Goal: Obtain resource: Download file/media

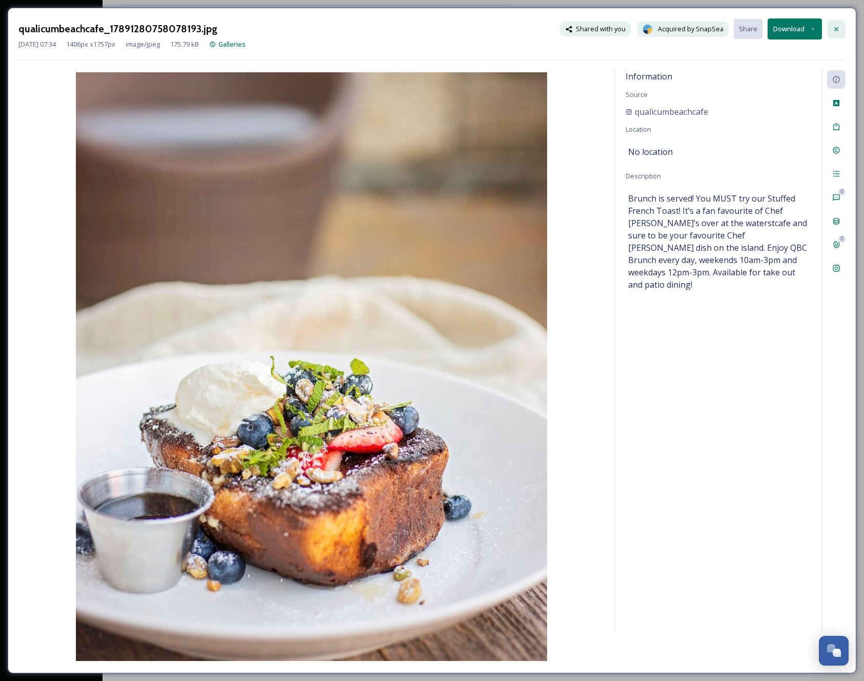
click at [836, 31] on icon at bounding box center [836, 29] width 8 height 8
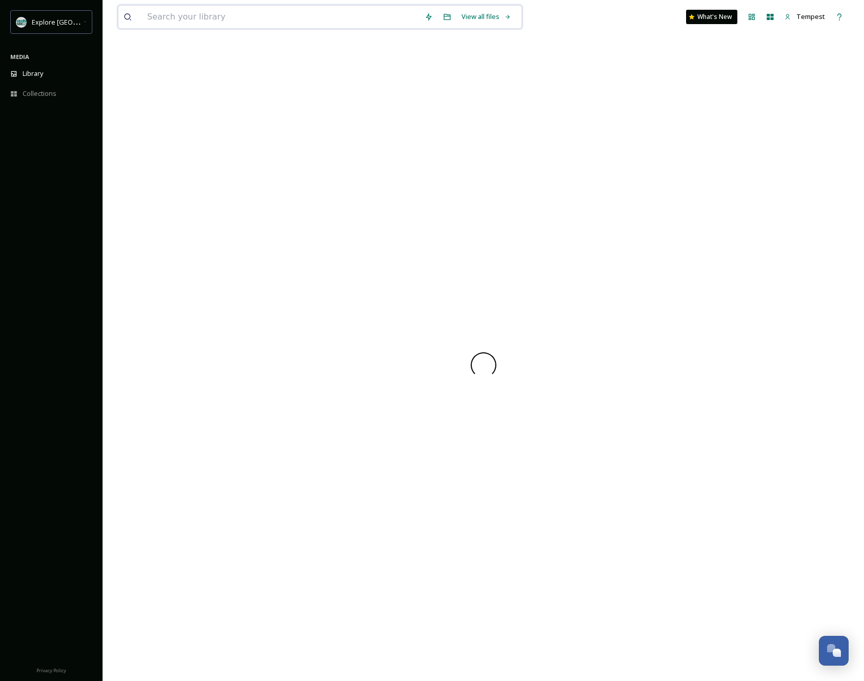
click at [184, 23] on input at bounding box center [280, 17] width 277 height 23
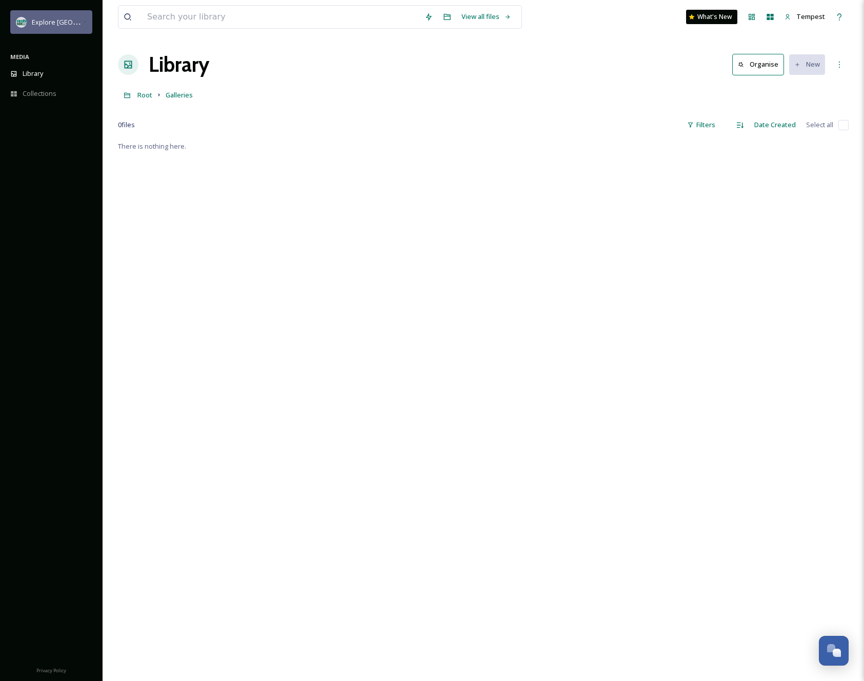
click at [78, 25] on span "Explore [GEOGRAPHIC_DATA][PERSON_NAME]" at bounding box center [102, 22] width 141 height 10
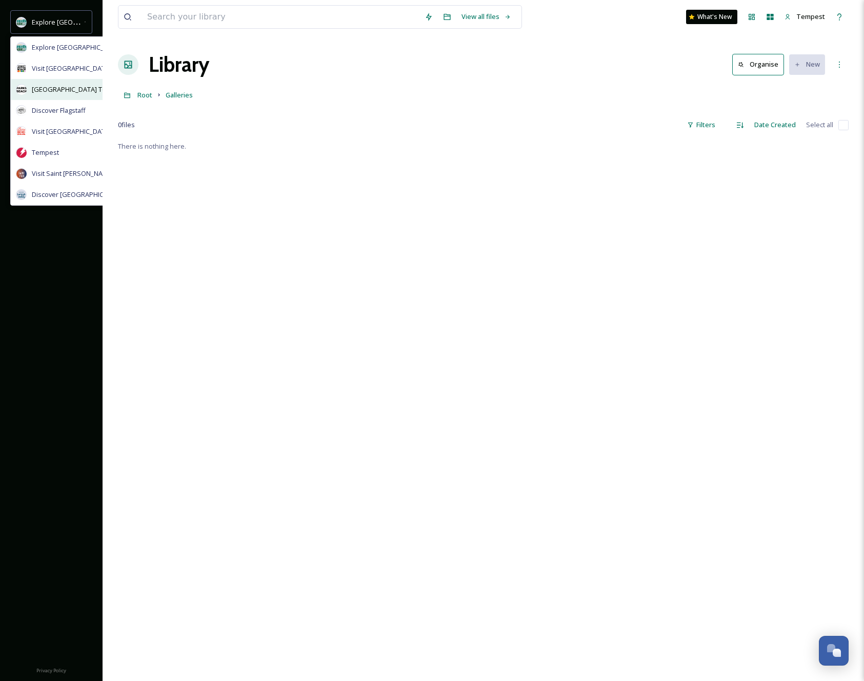
click at [57, 85] on span "[GEOGRAPHIC_DATA] Tourism" at bounding box center [78, 90] width 92 height 10
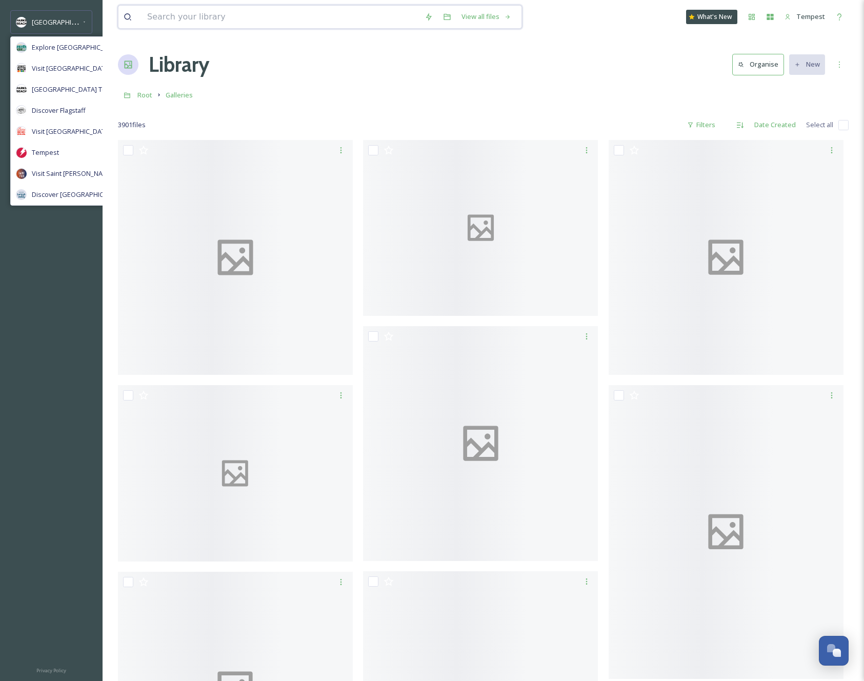
click at [154, 17] on input at bounding box center [280, 17] width 277 height 23
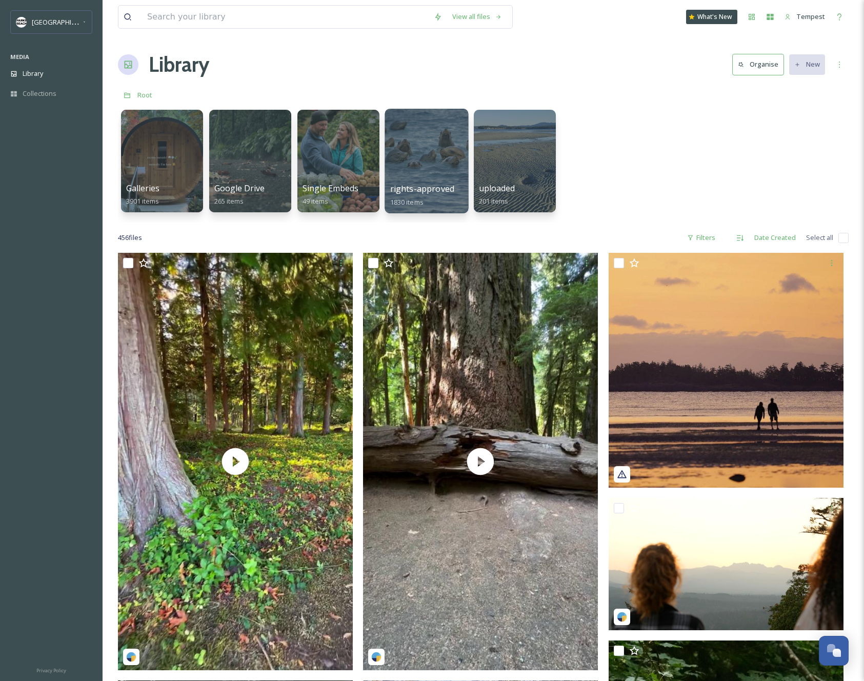
click at [427, 173] on div at bounding box center [427, 161] width 84 height 105
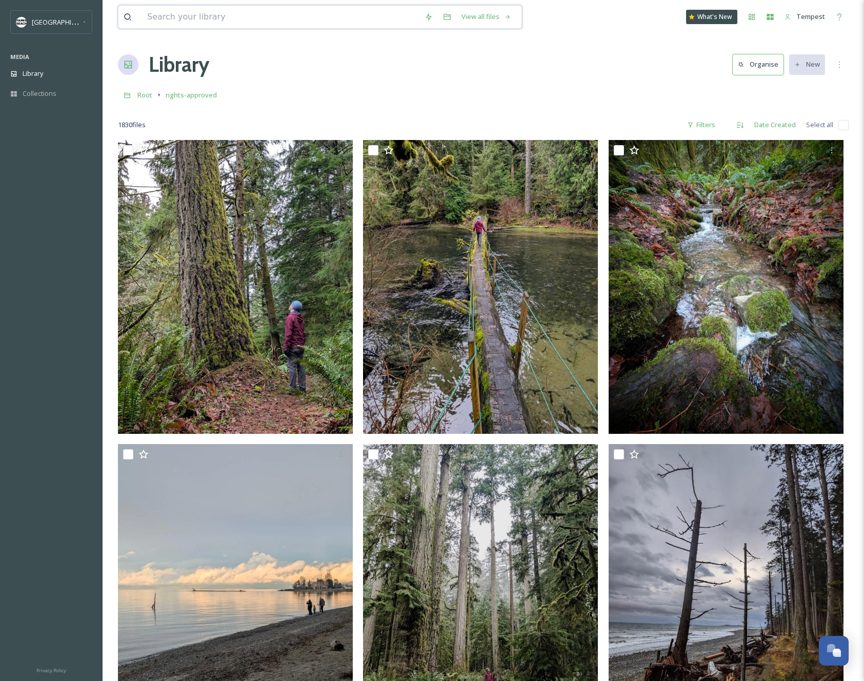
click at [215, 24] on input at bounding box center [280, 17] width 277 height 23
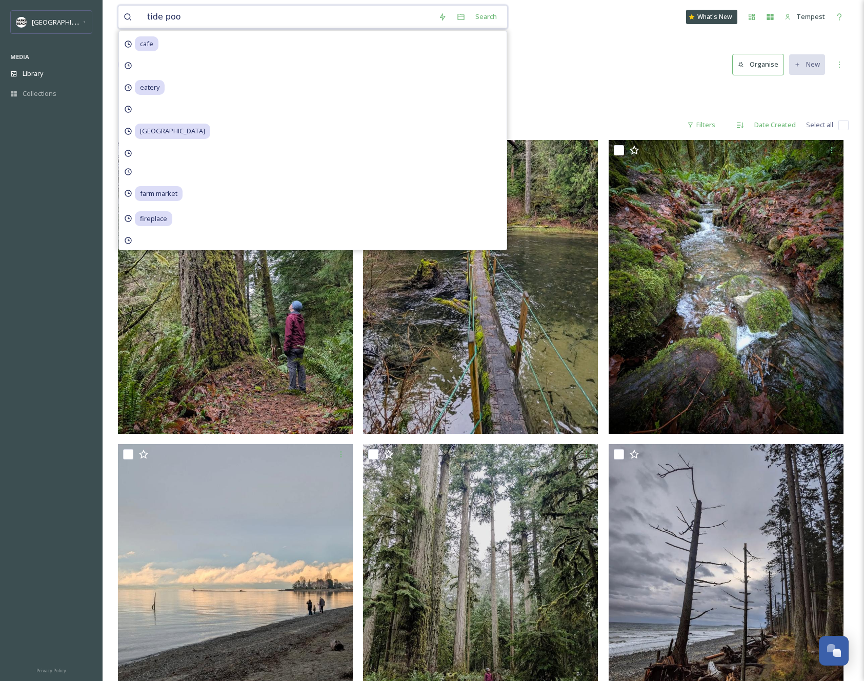
type input "tide pool"
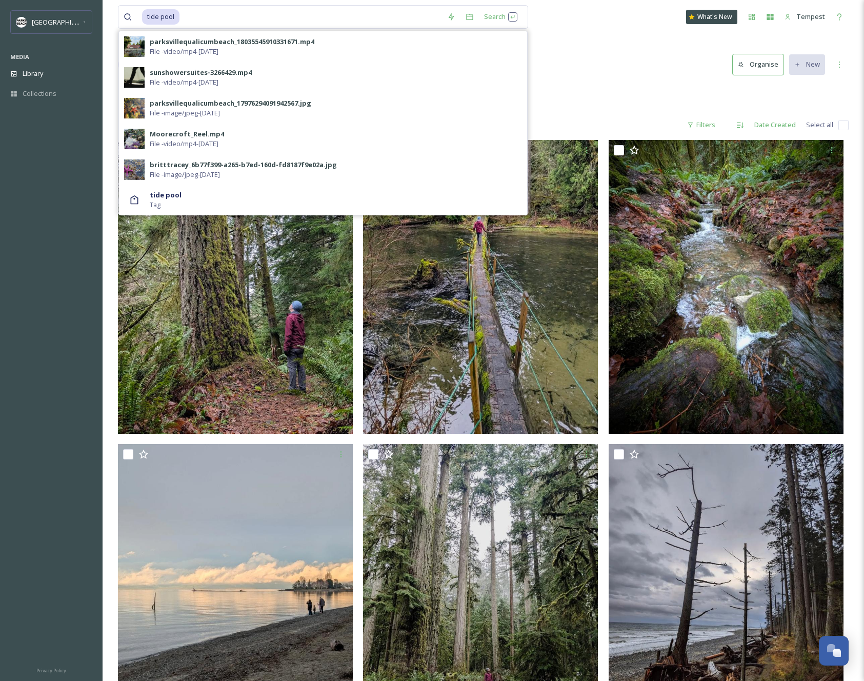
click at [551, 50] on div "Library Organise New" at bounding box center [483, 64] width 731 height 31
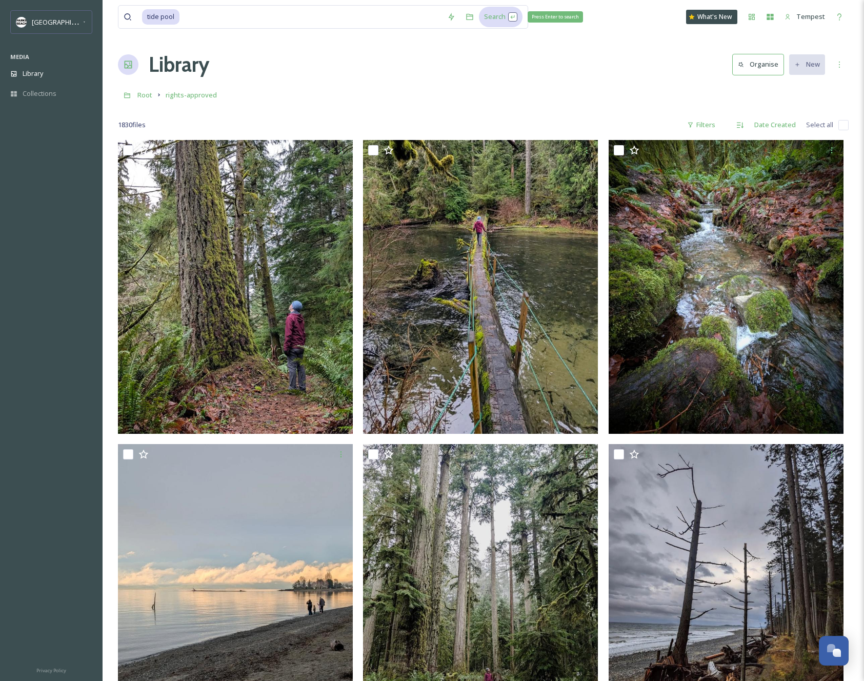
click at [492, 14] on div "Search Press Enter to search" at bounding box center [501, 17] width 44 height 20
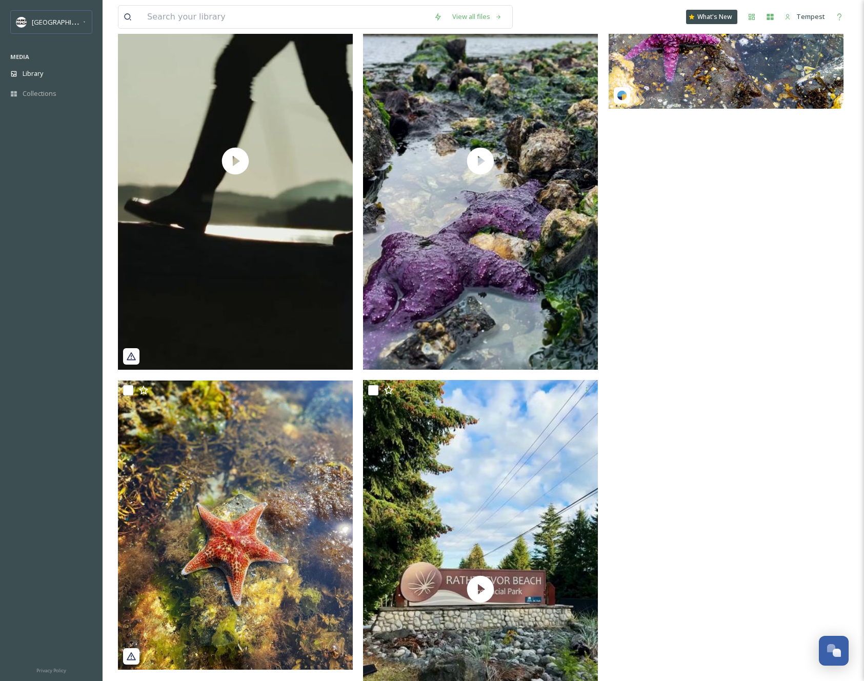
scroll to position [308, 0]
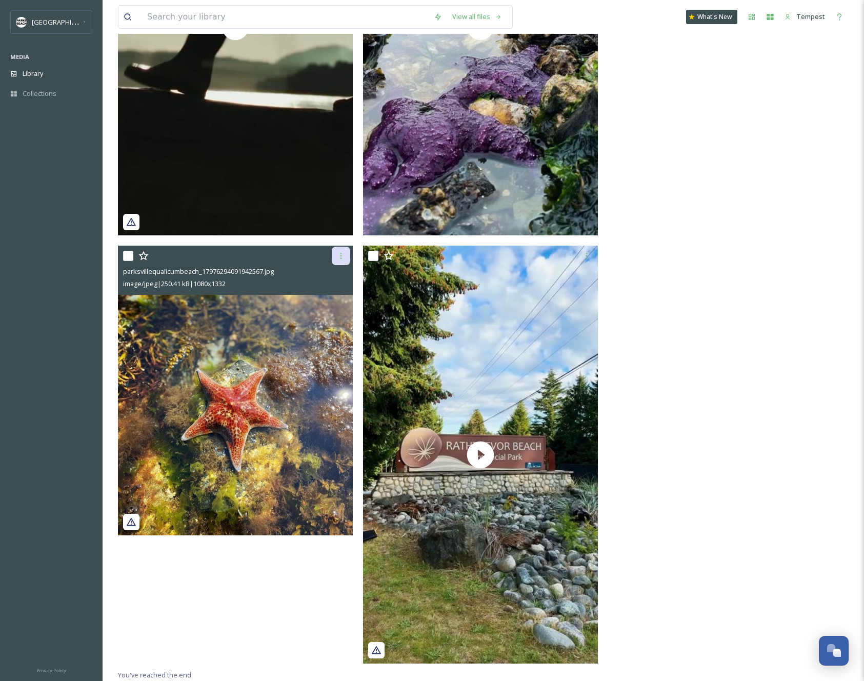
click at [340, 262] on div at bounding box center [341, 256] width 18 height 18
click at [328, 294] on span "Download" at bounding box center [328, 299] width 31 height 10
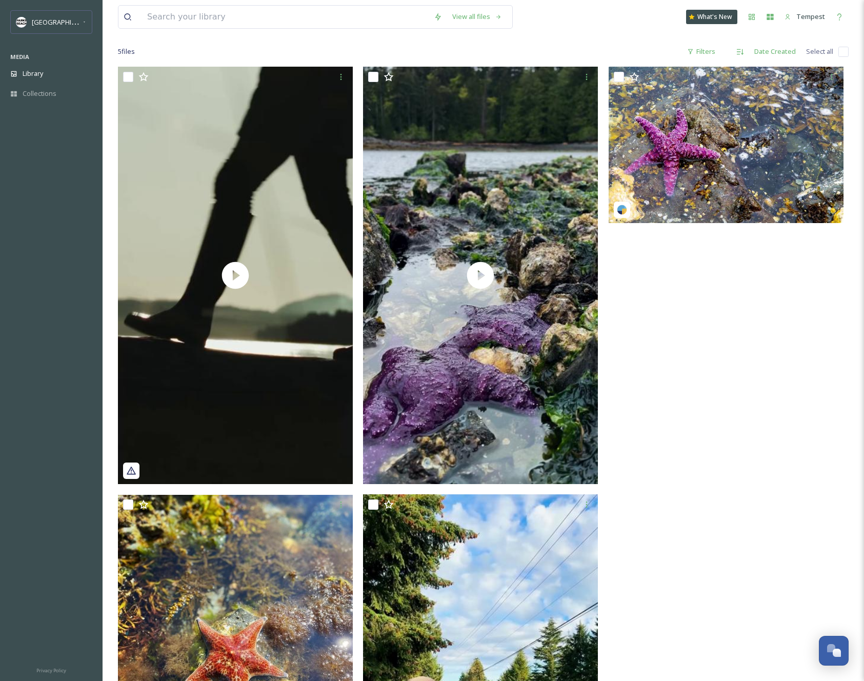
scroll to position [0, 0]
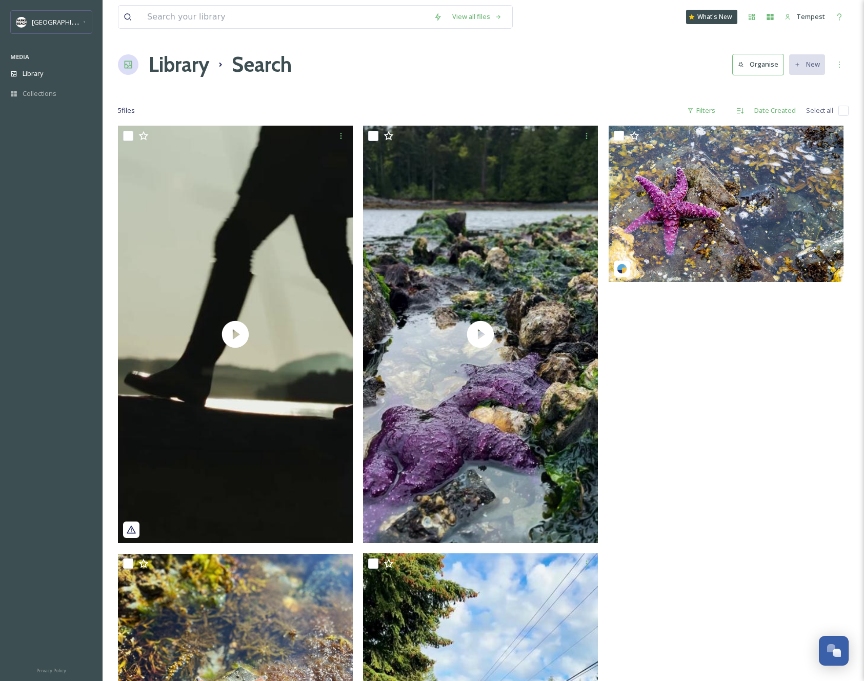
click at [360, 84] on div "View all files What's New Tempest Library Search Organise New Your Selections T…" at bounding box center [484, 494] width 762 height 989
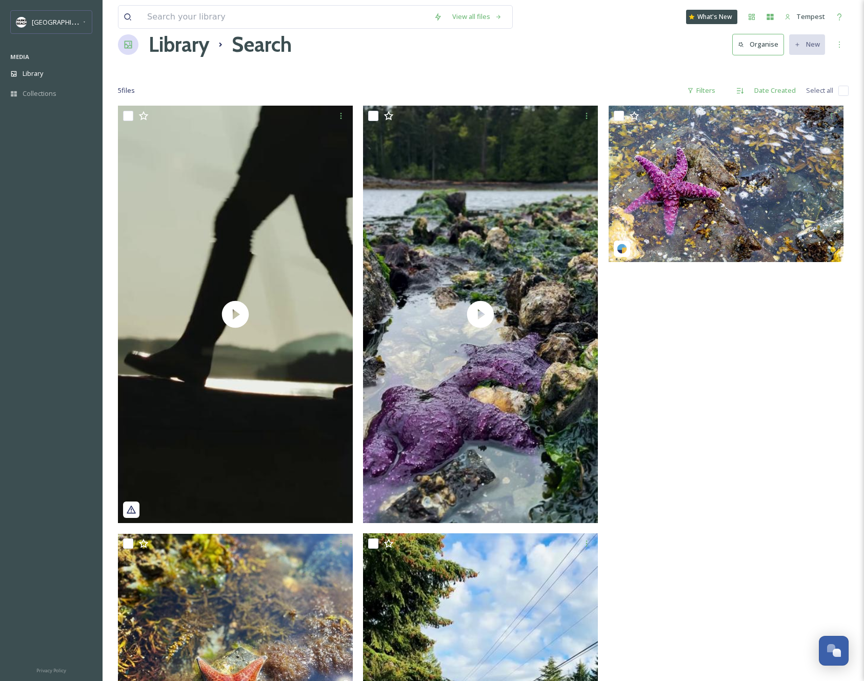
scroll to position [21, 0]
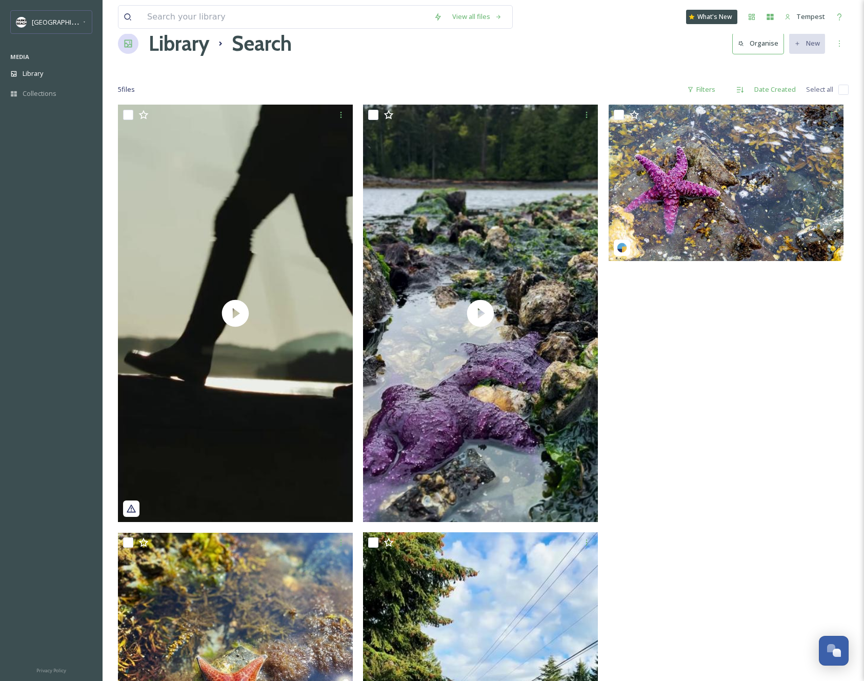
click at [349, 70] on div at bounding box center [483, 69] width 731 height 10
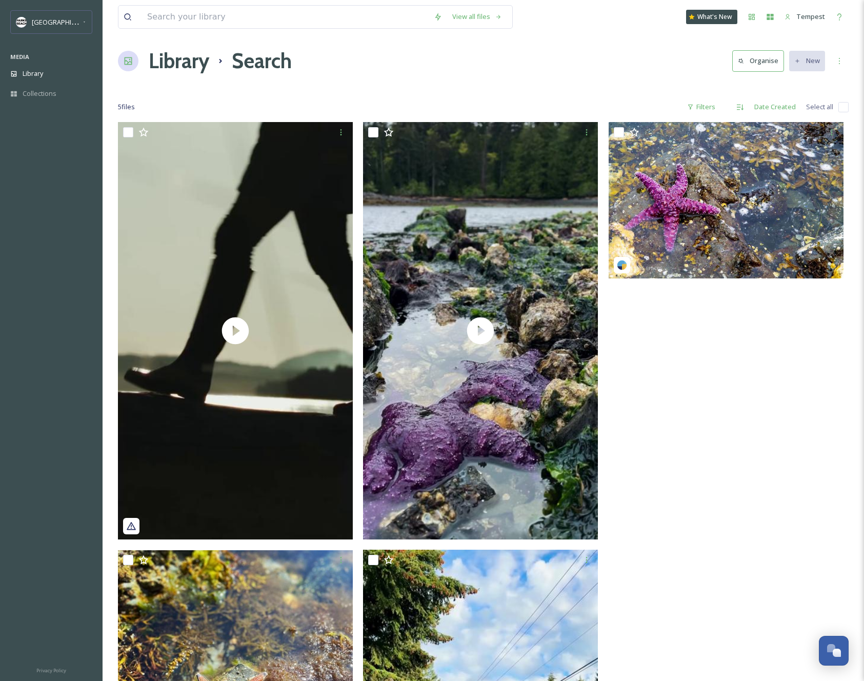
scroll to position [0, 0]
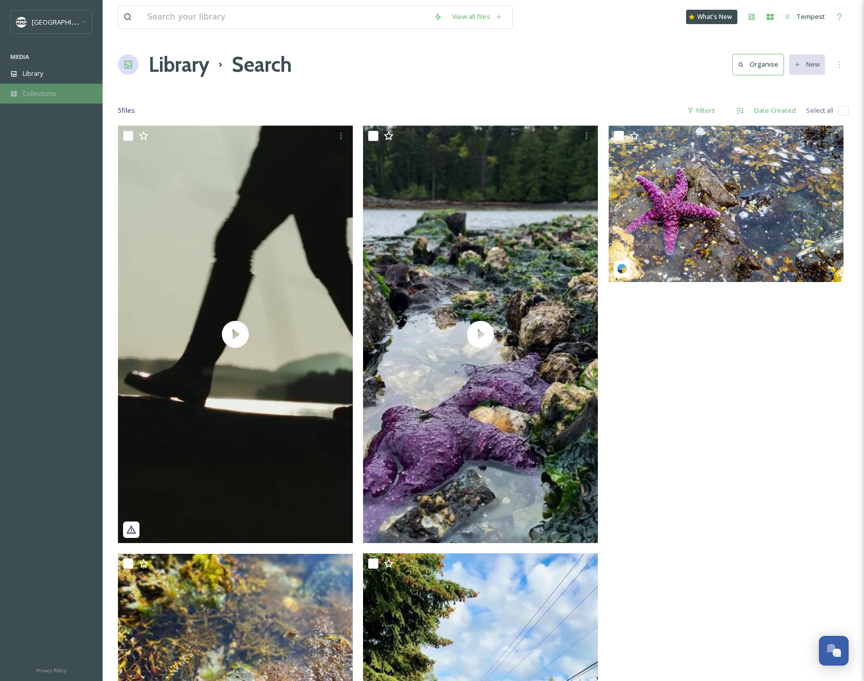
click at [38, 101] on div "Collections" at bounding box center [51, 94] width 103 height 20
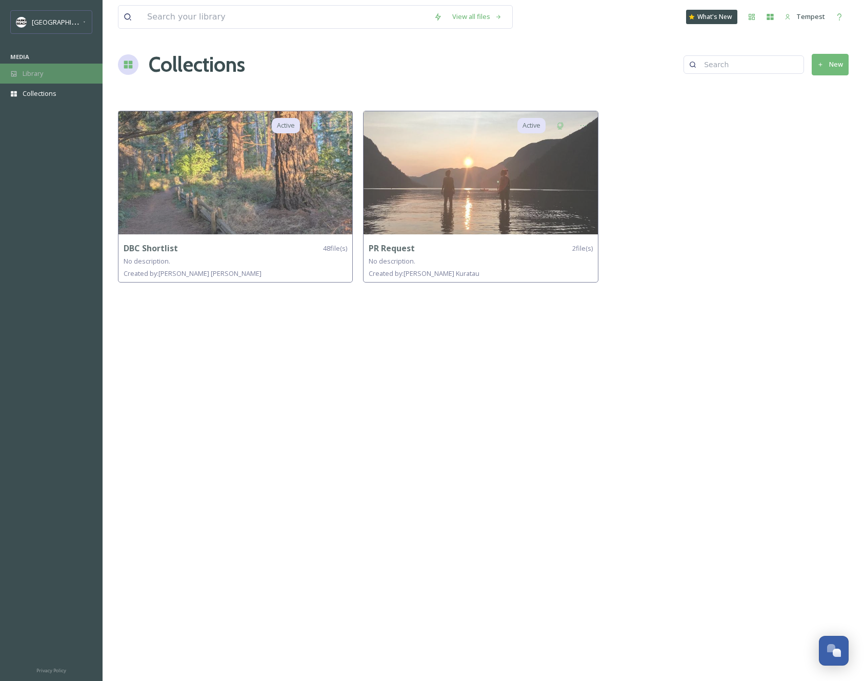
click at [27, 79] on div "Library" at bounding box center [51, 74] width 103 height 20
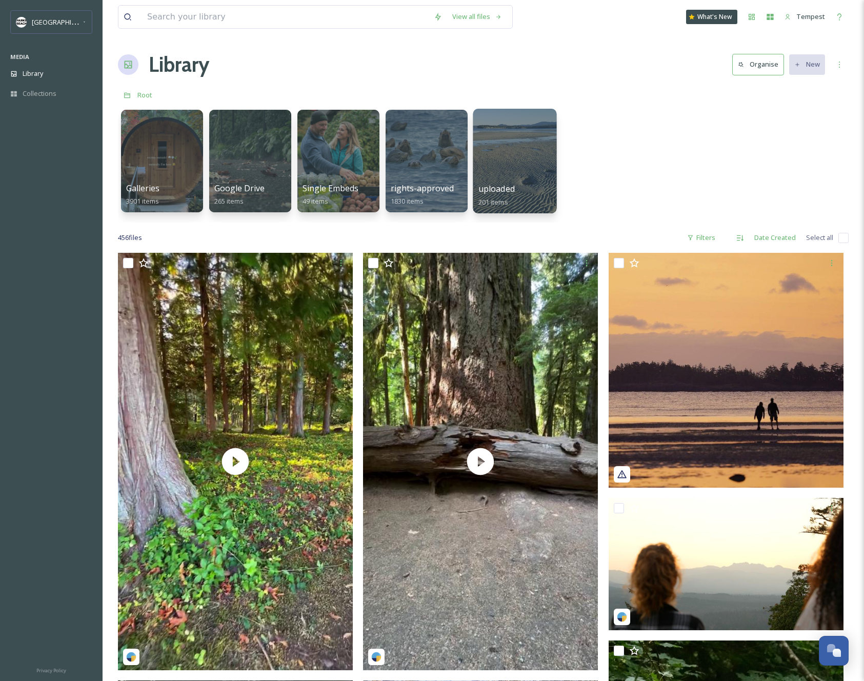
click at [499, 177] on div at bounding box center [515, 161] width 84 height 105
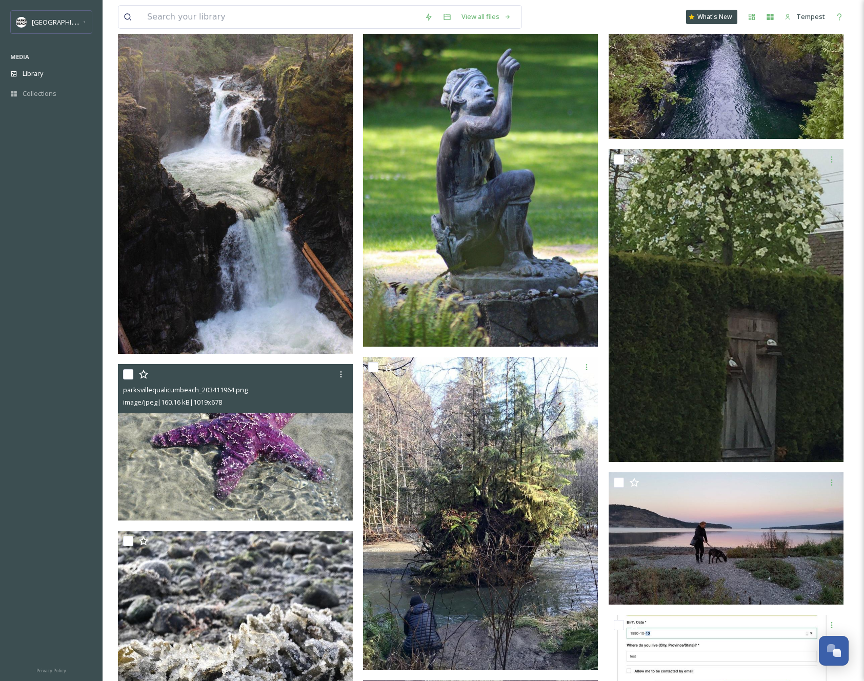
scroll to position [1523, 0]
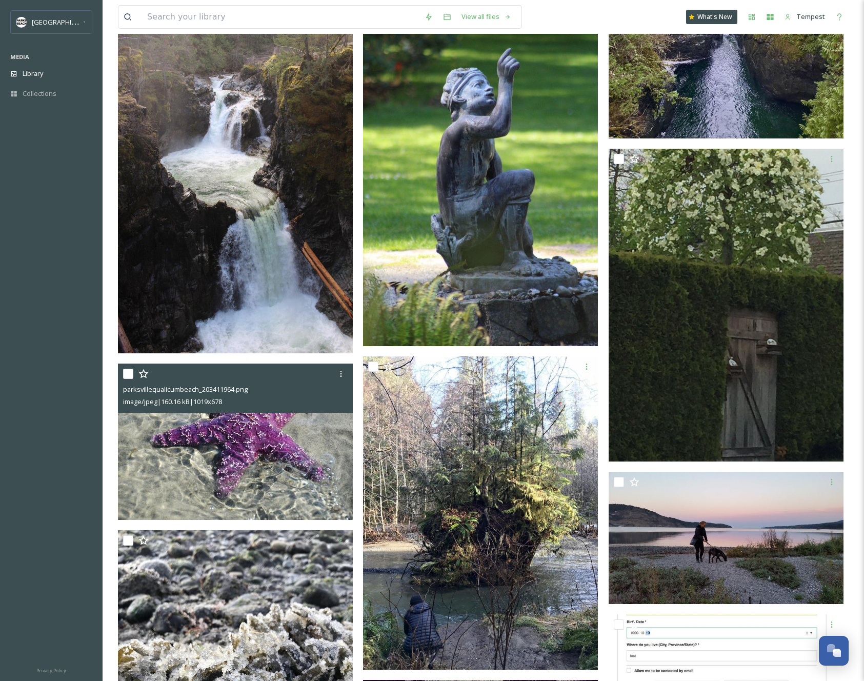
click at [244, 462] on img at bounding box center [235, 442] width 235 height 156
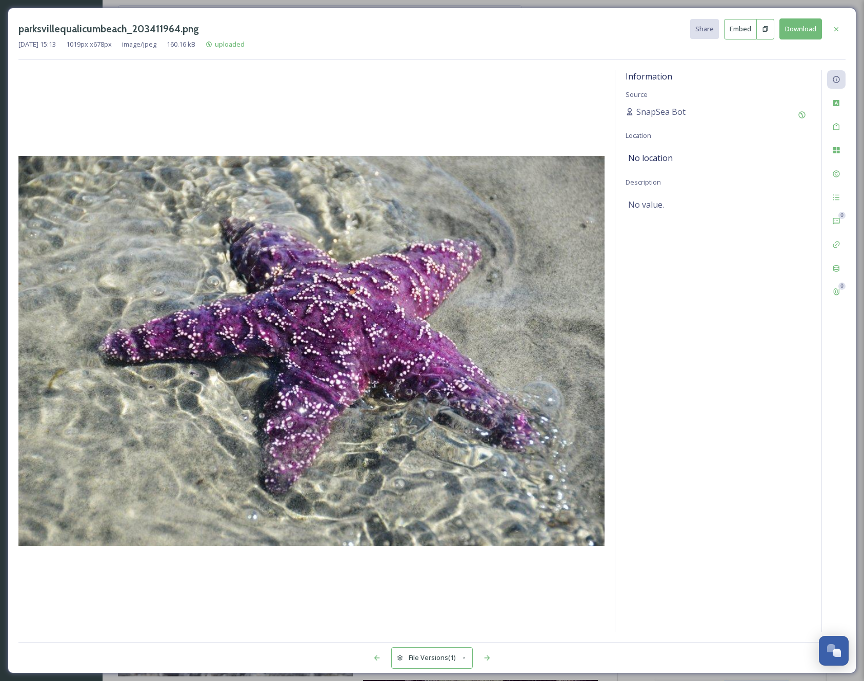
click at [803, 28] on button "Download" at bounding box center [801, 28] width 43 height 21
click at [472, 32] on div "parksvillequalicumbeach_203411964.png Share Embed Download" at bounding box center [431, 28] width 827 height 21
click at [837, 29] on icon at bounding box center [837, 29] width 4 height 4
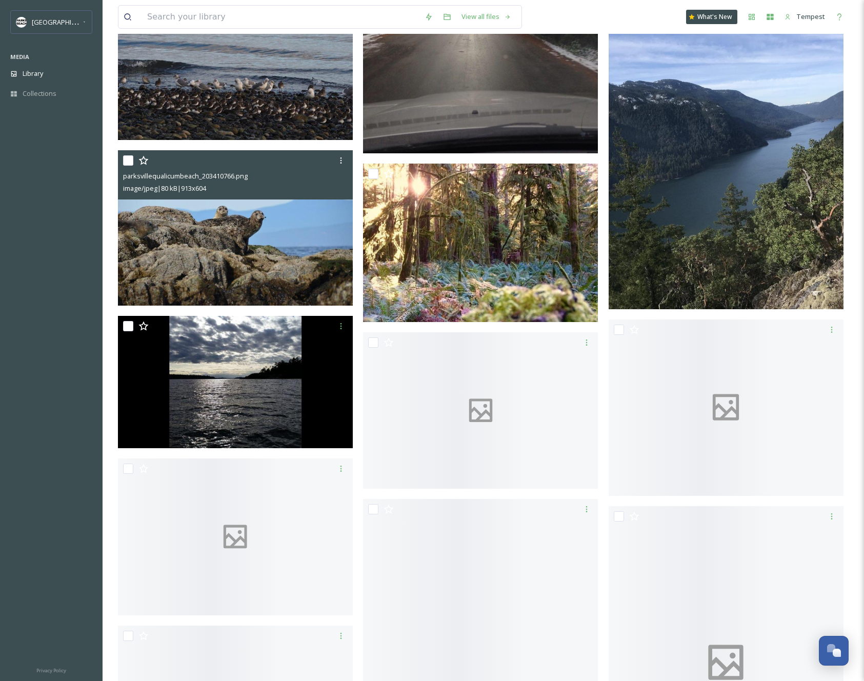
scroll to position [3686, 0]
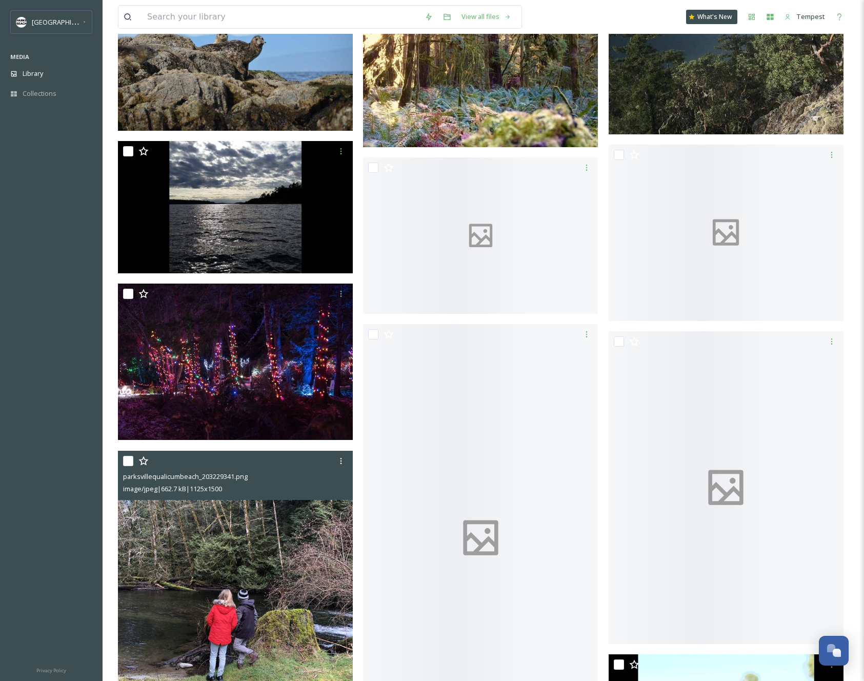
click at [279, 507] on img at bounding box center [235, 607] width 235 height 313
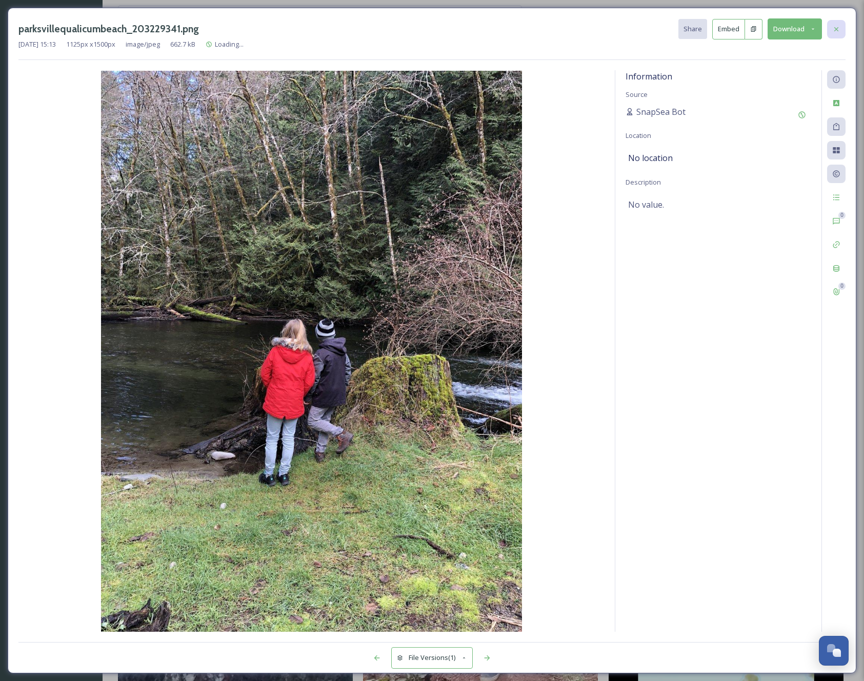
click at [836, 31] on icon at bounding box center [836, 29] width 8 height 8
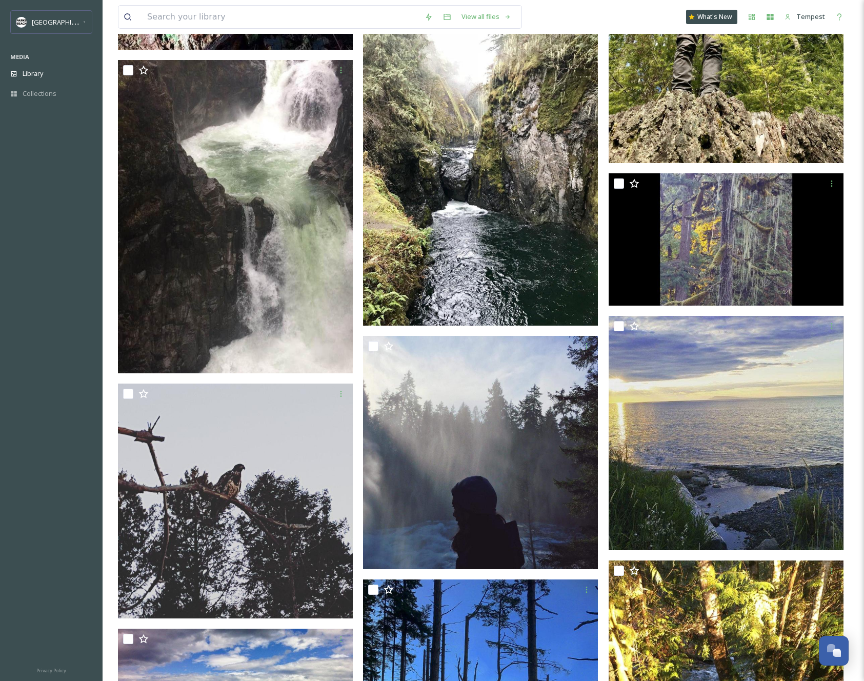
scroll to position [5094, 0]
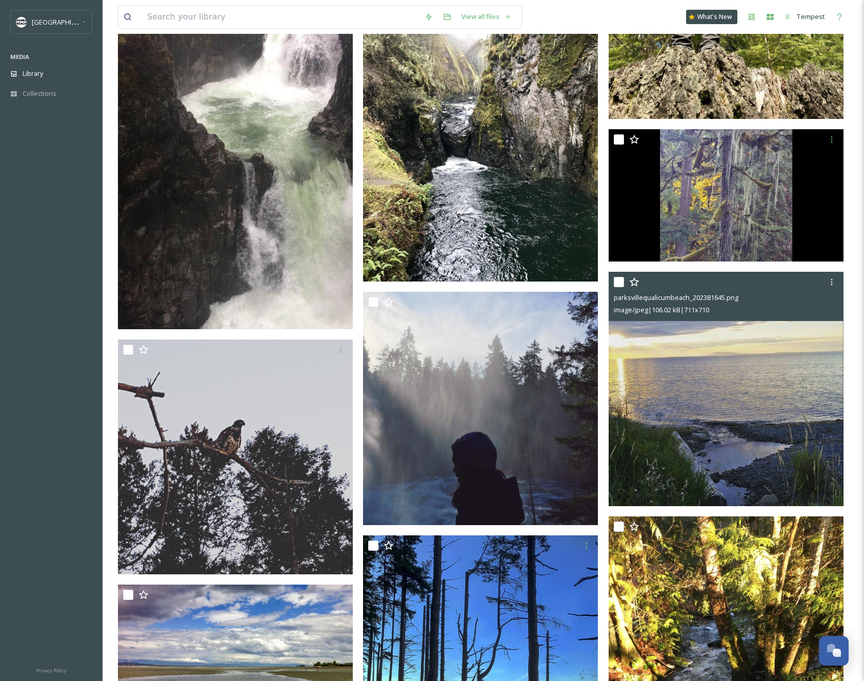
click at [730, 412] on img at bounding box center [726, 389] width 235 height 234
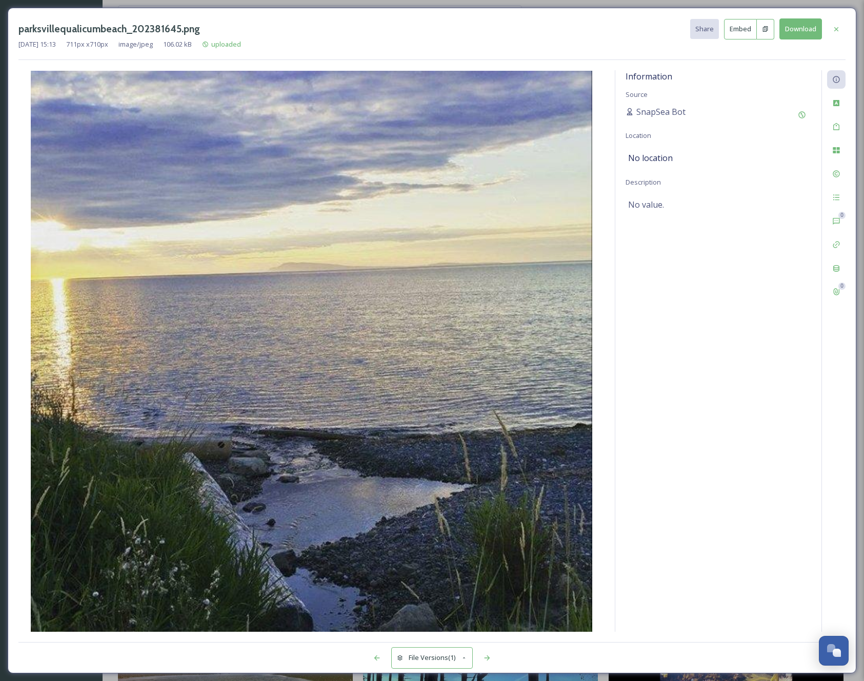
click at [797, 33] on button "Download" at bounding box center [801, 28] width 43 height 21
click at [478, 41] on div "[DATE] 15:13 711 px x 710 px image/jpeg 106.02 kB uploaded" at bounding box center [431, 44] width 827 height 10
click at [839, 26] on icon at bounding box center [836, 29] width 8 height 8
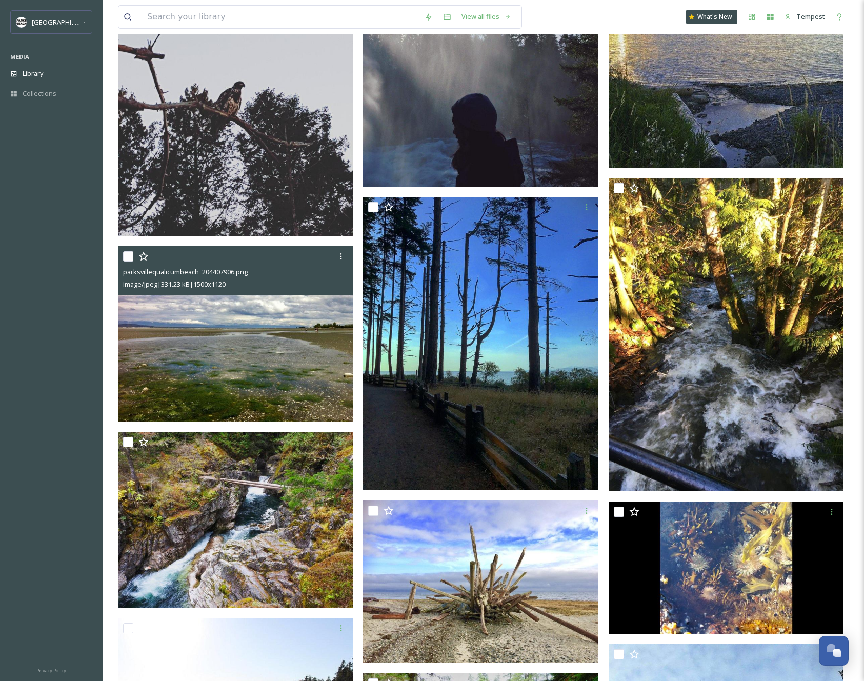
scroll to position [5439, 0]
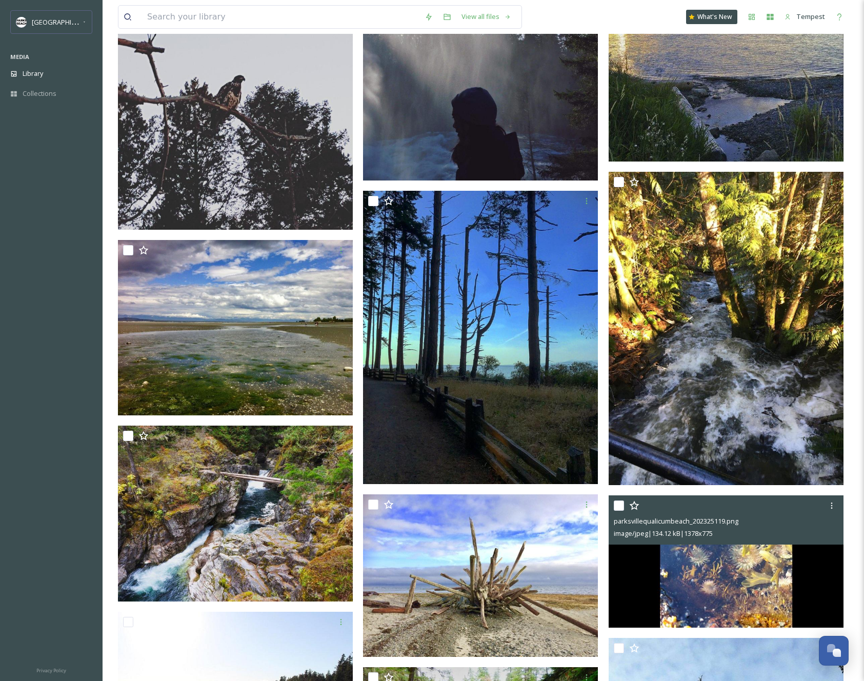
click at [705, 566] on img at bounding box center [726, 561] width 235 height 132
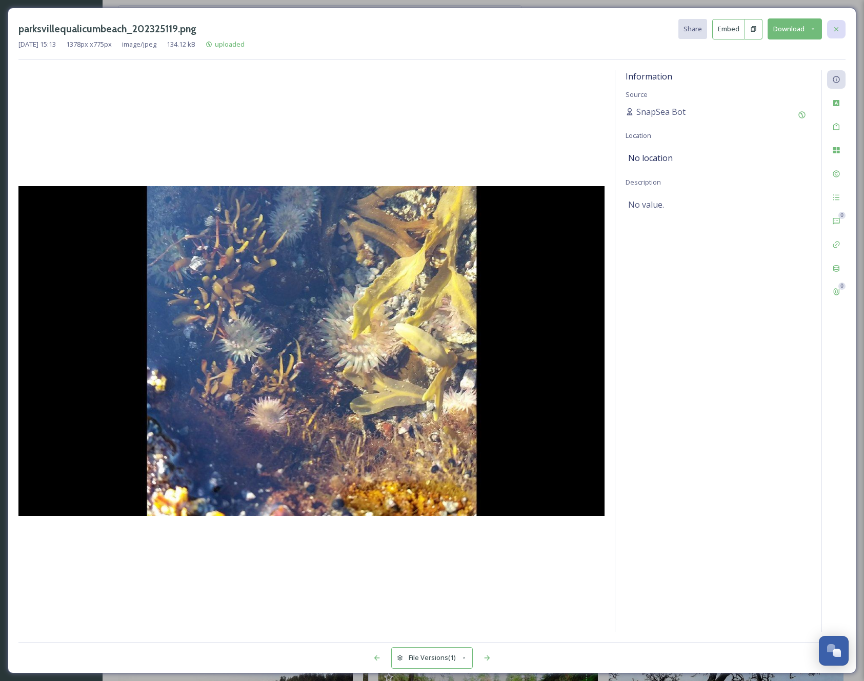
click at [834, 28] on icon at bounding box center [836, 29] width 8 height 8
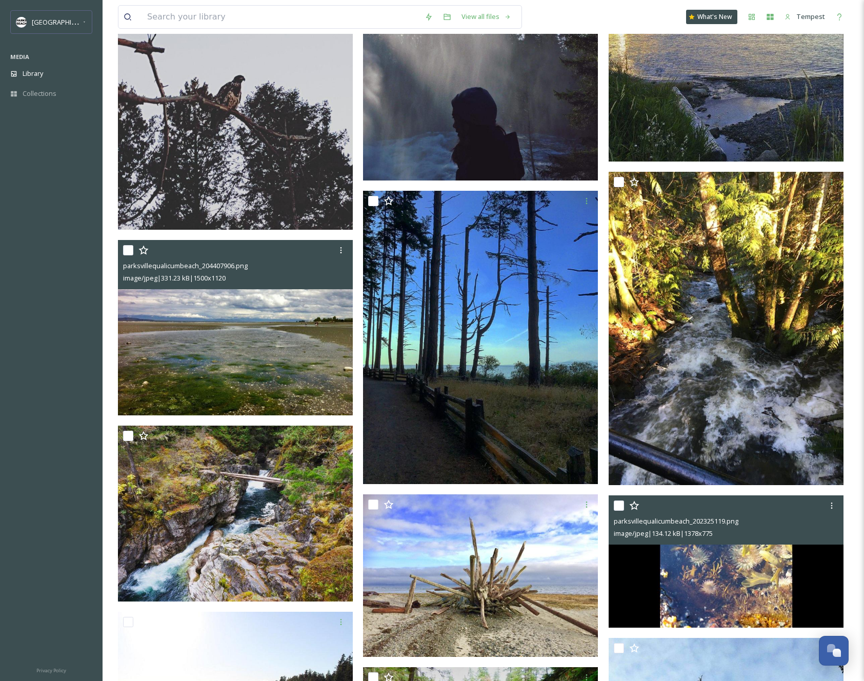
click at [219, 367] on img at bounding box center [235, 327] width 235 height 175
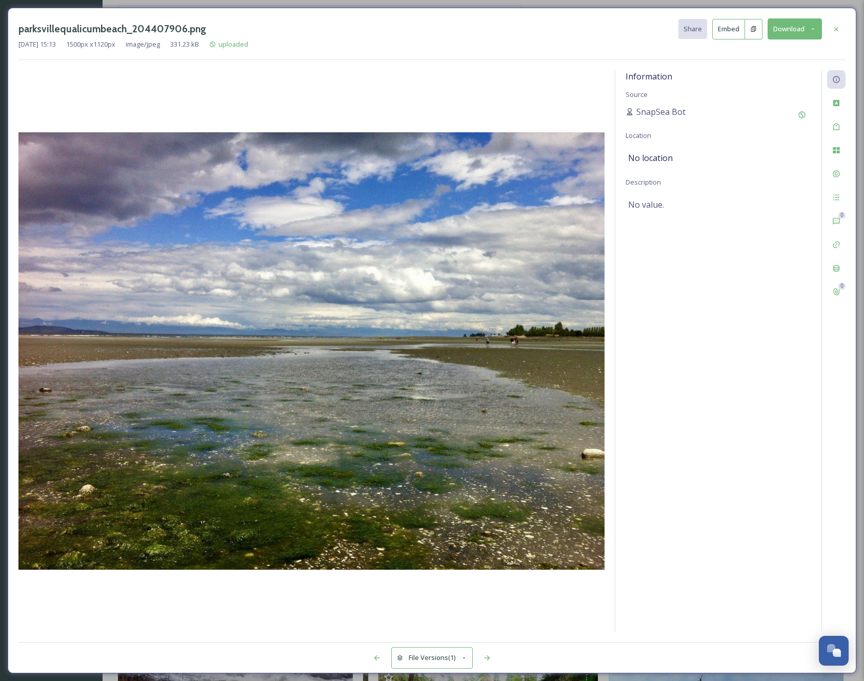
click at [522, 51] on div "parksvillequalicumbeach_204407906.png Share Embed Download [DATE] 15:13 1500 px…" at bounding box center [431, 39] width 827 height 42
click at [842, 28] on div at bounding box center [836, 29] width 18 height 18
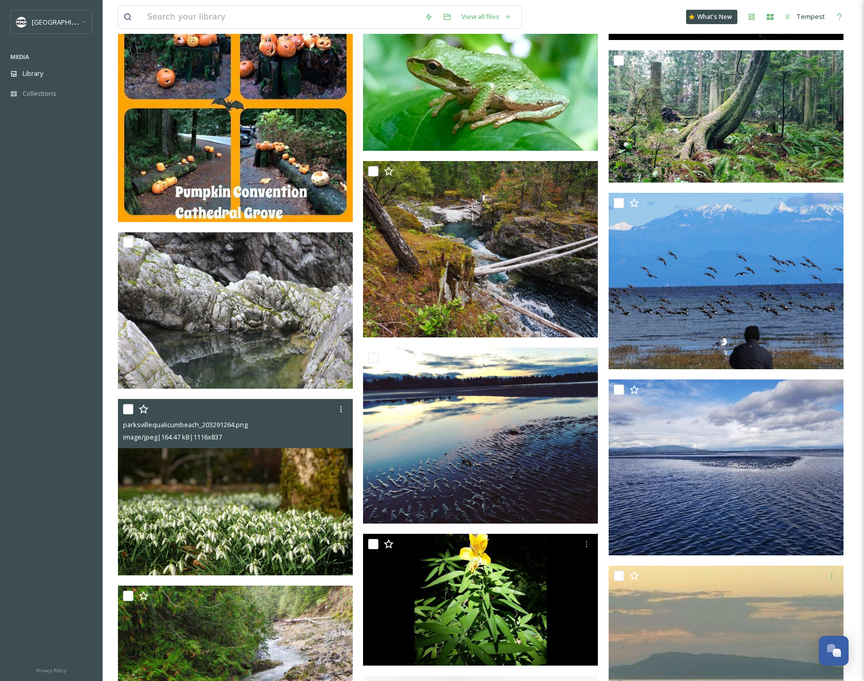
scroll to position [11041, 0]
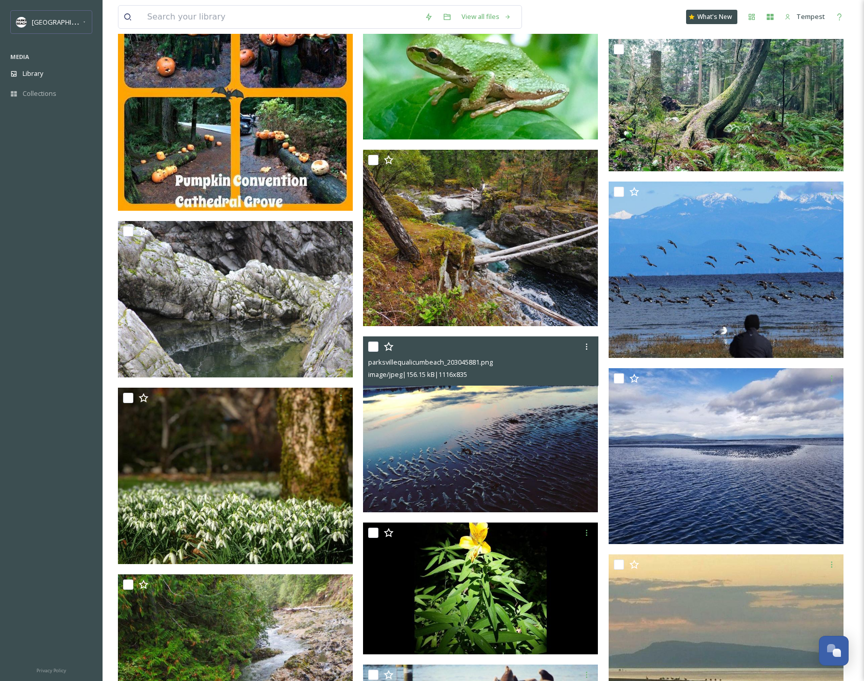
click at [475, 472] on img at bounding box center [480, 424] width 235 height 176
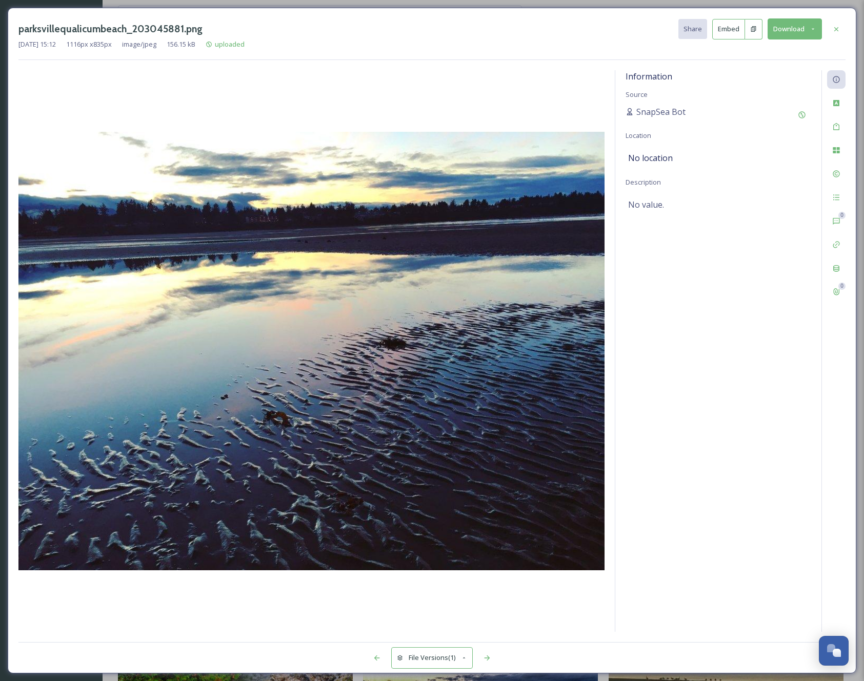
click at [790, 30] on button "Download" at bounding box center [795, 28] width 54 height 21
click at [752, 72] on span "Download Medium (1080 x 808)" at bounding box center [769, 73] width 95 height 10
click at [841, 28] on div at bounding box center [836, 29] width 18 height 18
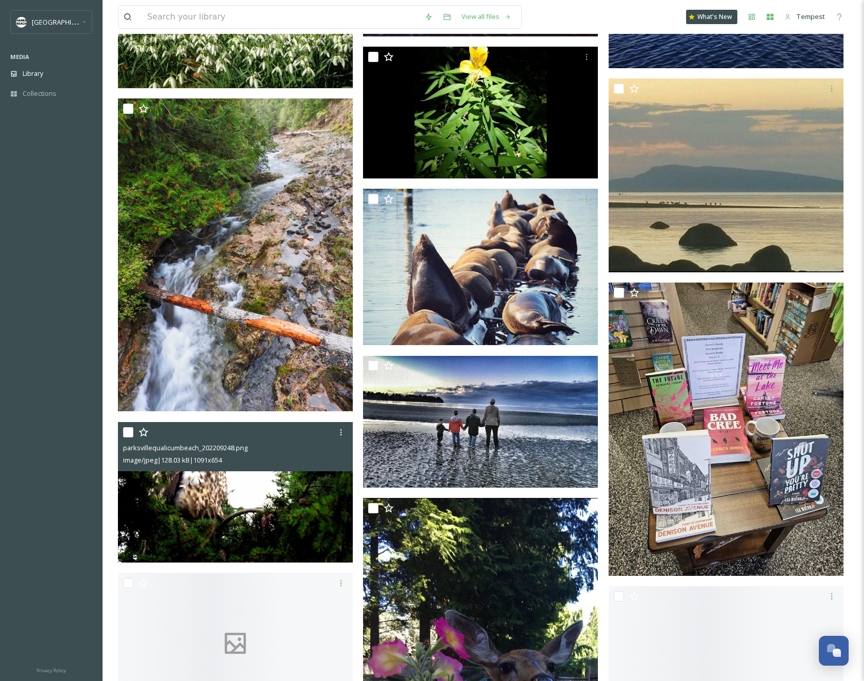
scroll to position [11589, 0]
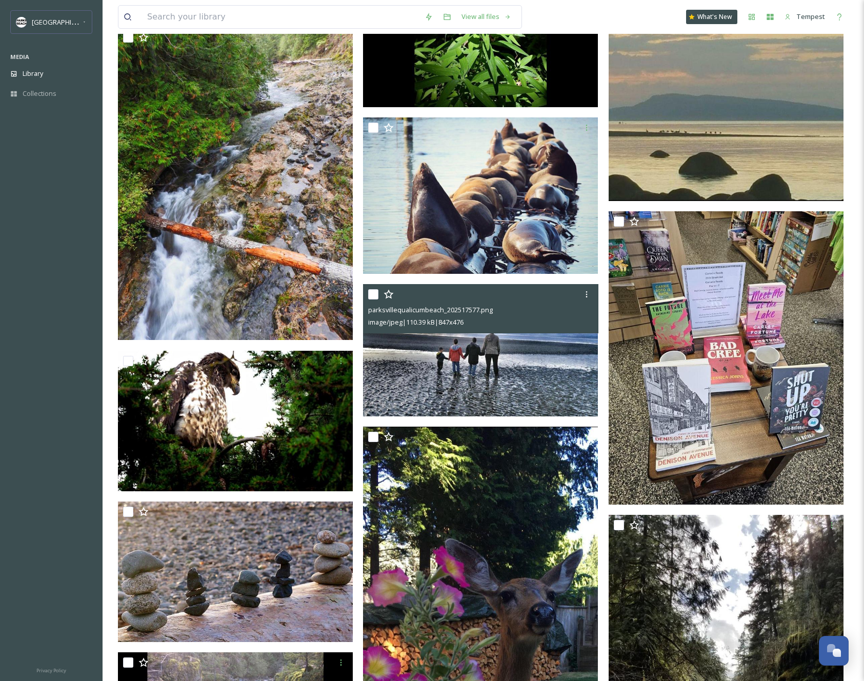
click at [509, 375] on img at bounding box center [480, 351] width 235 height 132
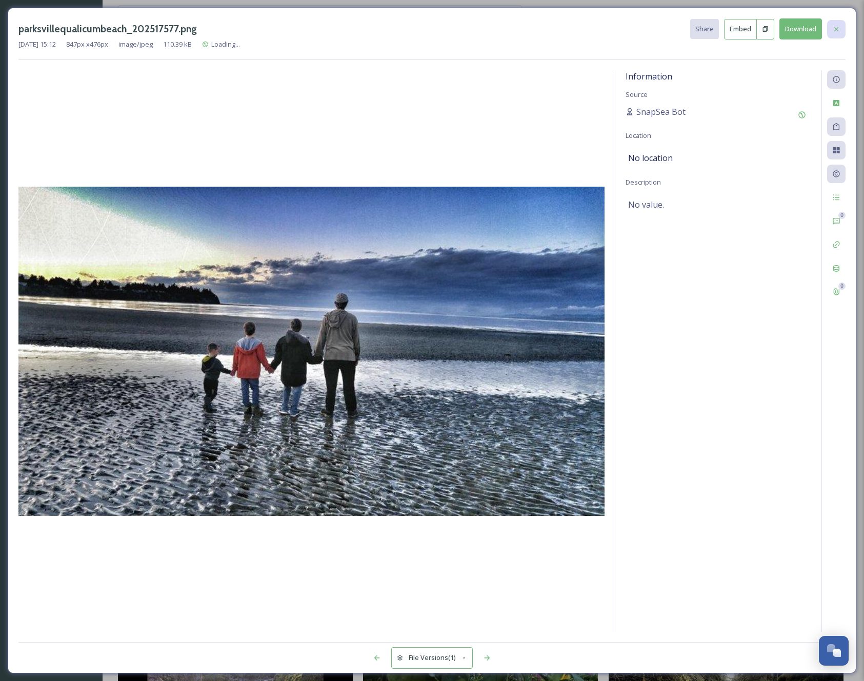
click at [841, 28] on div at bounding box center [836, 29] width 18 height 18
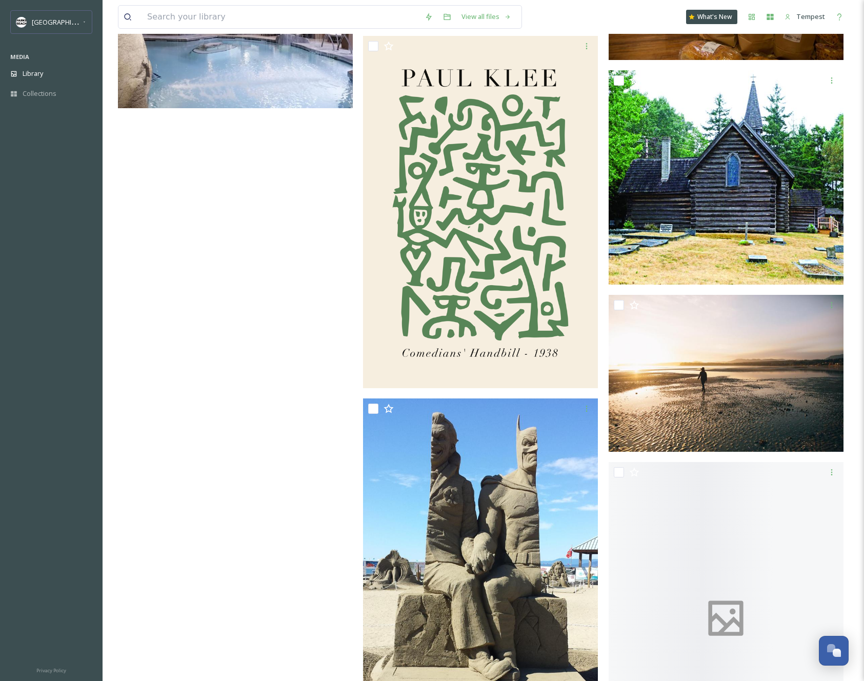
scroll to position [13756, 0]
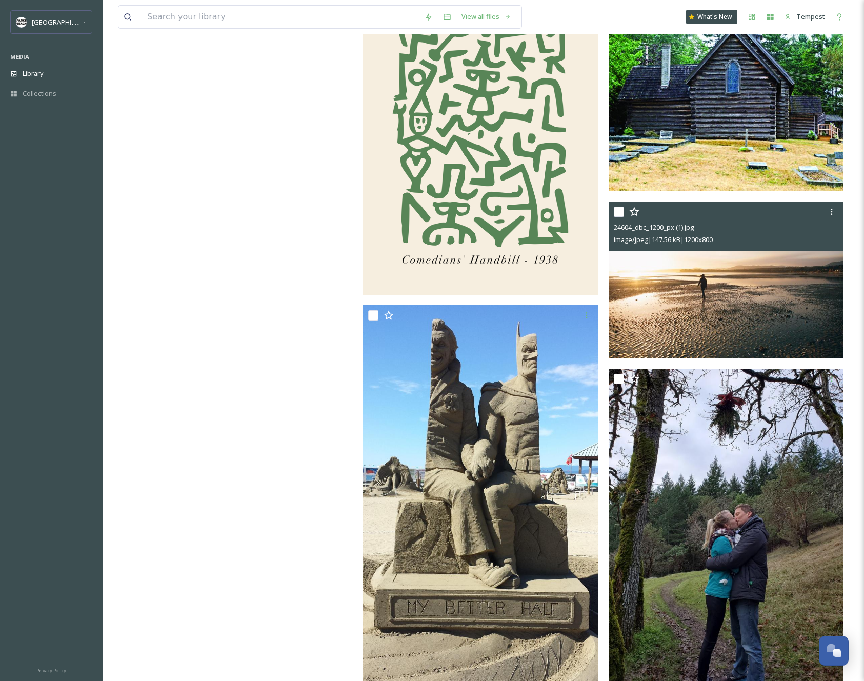
click at [729, 314] on img at bounding box center [726, 280] width 235 height 157
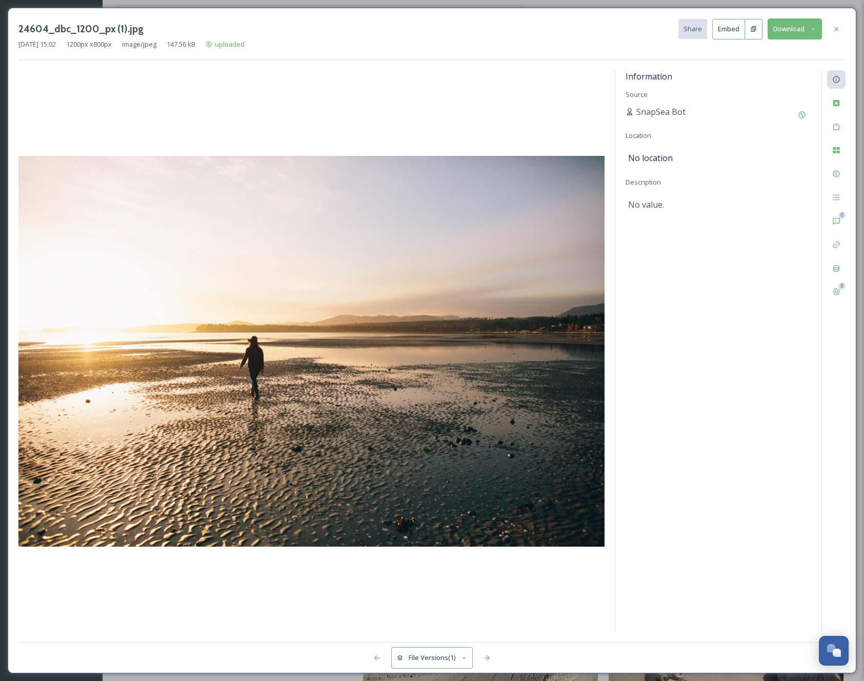
click at [799, 34] on button "Download" at bounding box center [795, 28] width 54 height 21
click at [759, 73] on span "Download Medium (1080 x 720)" at bounding box center [769, 73] width 95 height 10
click at [831, 25] on div at bounding box center [836, 29] width 18 height 18
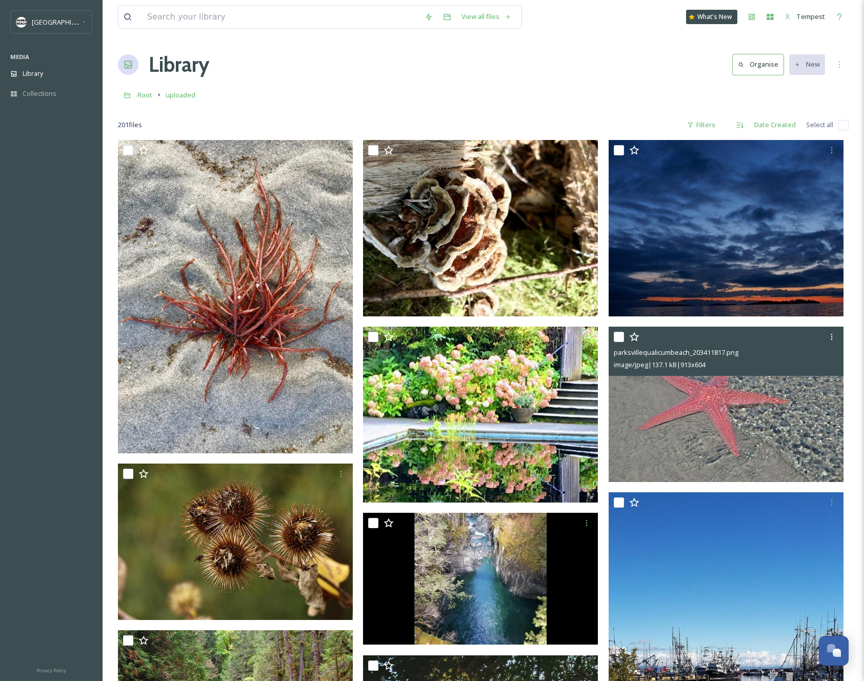
click at [657, 451] on img at bounding box center [726, 404] width 235 height 155
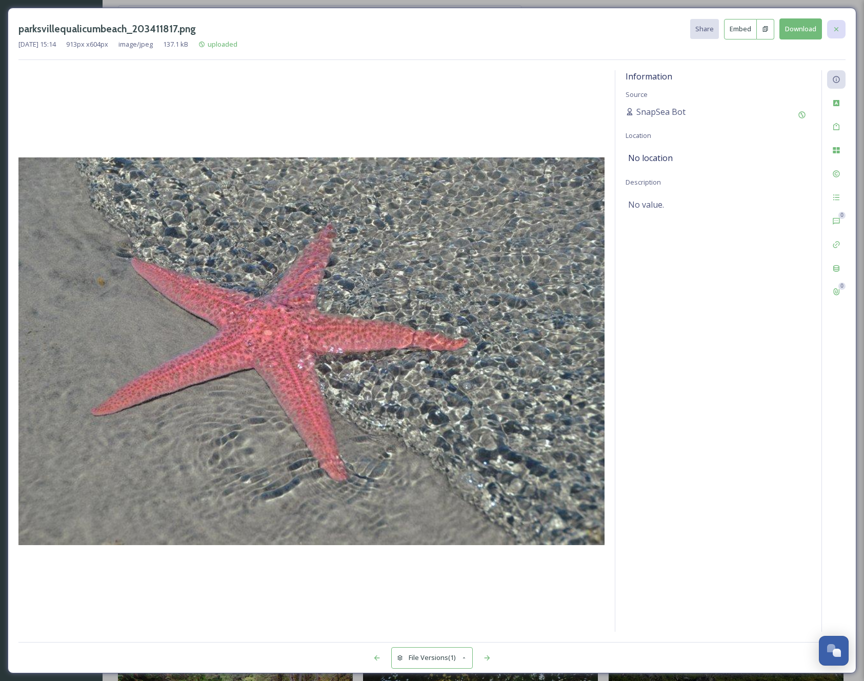
click at [834, 29] on icon at bounding box center [836, 29] width 8 height 8
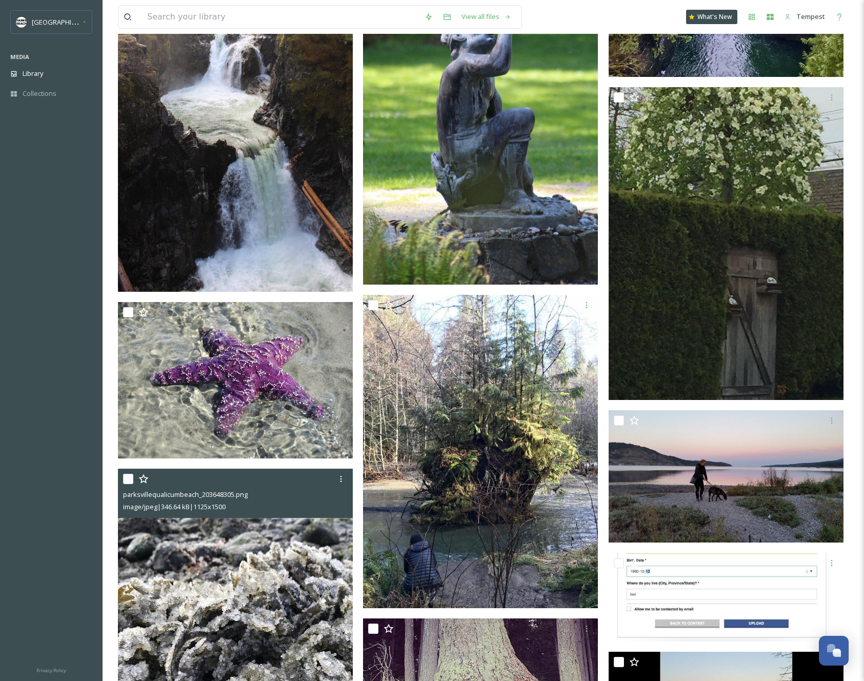
scroll to position [1591, 0]
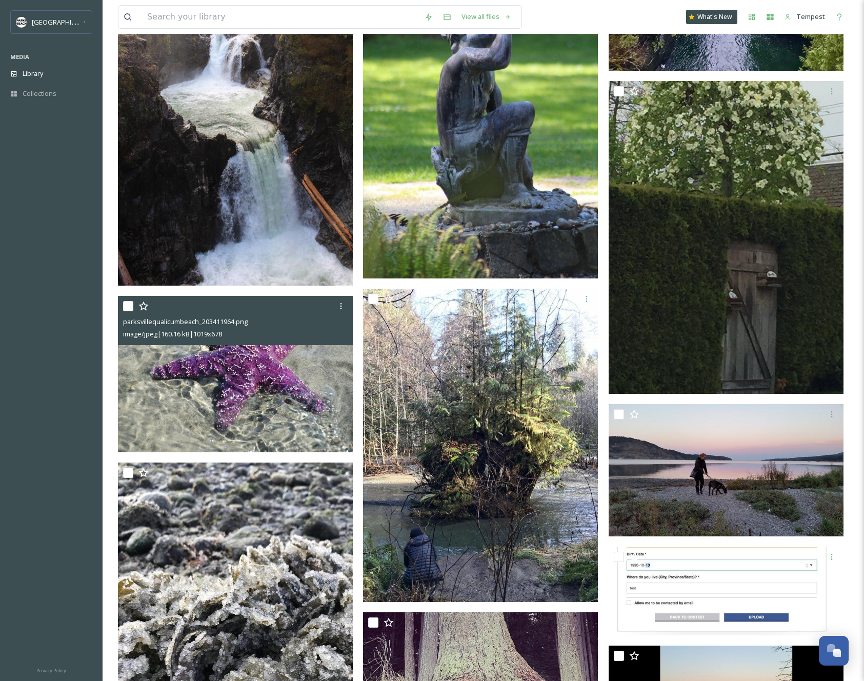
click at [282, 404] on img at bounding box center [235, 374] width 235 height 156
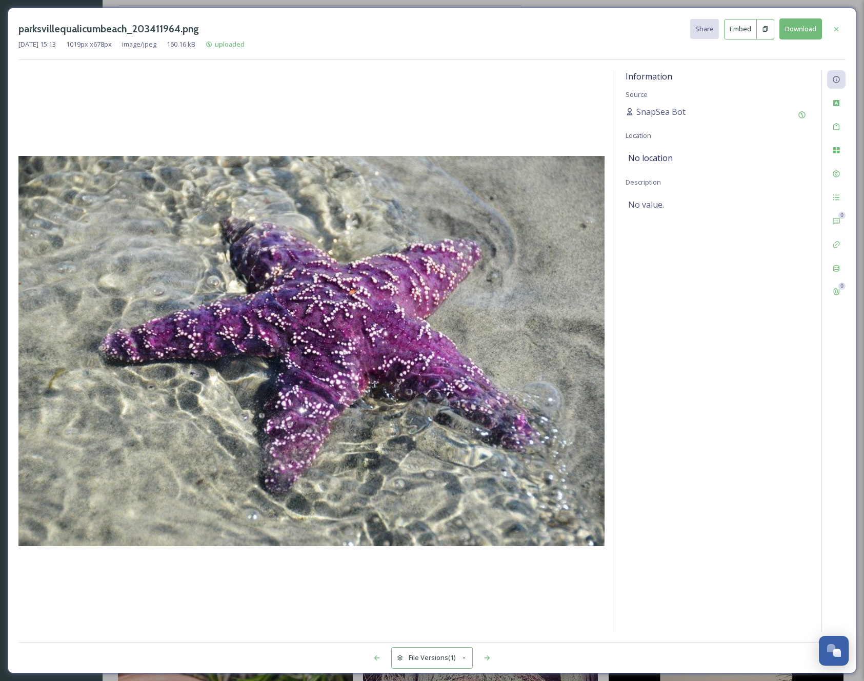
click at [799, 28] on button "Download" at bounding box center [801, 28] width 43 height 21
click at [559, 38] on div "parksvillequalicumbeach_203411964.png Share Embed Download" at bounding box center [431, 28] width 827 height 21
click at [835, 27] on icon at bounding box center [837, 29] width 4 height 4
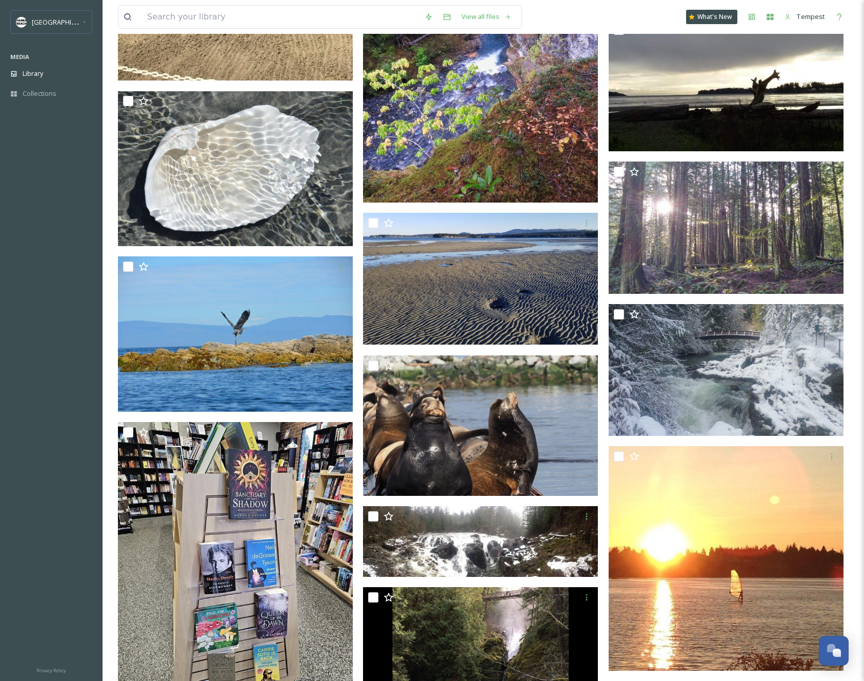
scroll to position [7972, 0]
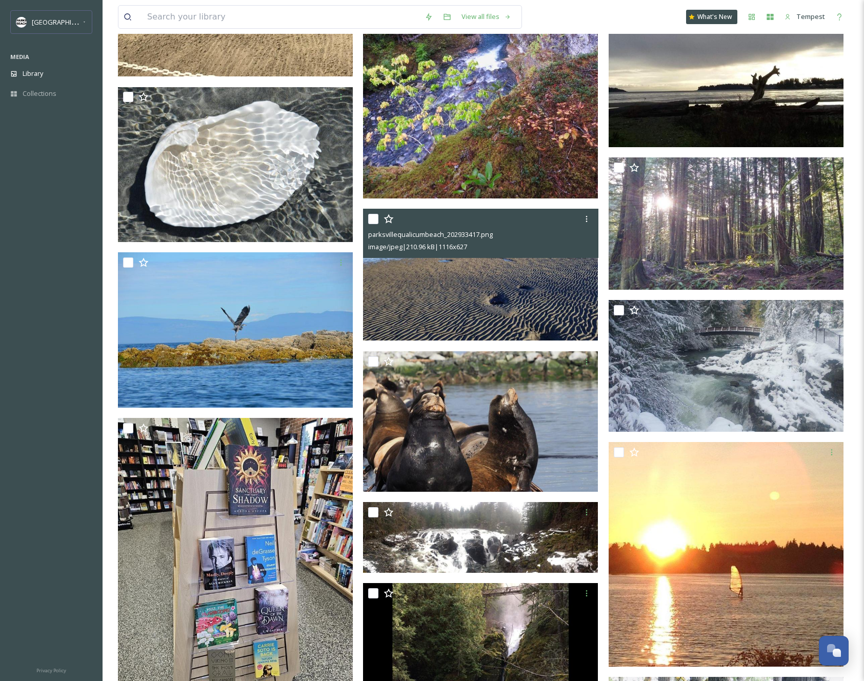
click at [437, 281] on img at bounding box center [480, 275] width 235 height 132
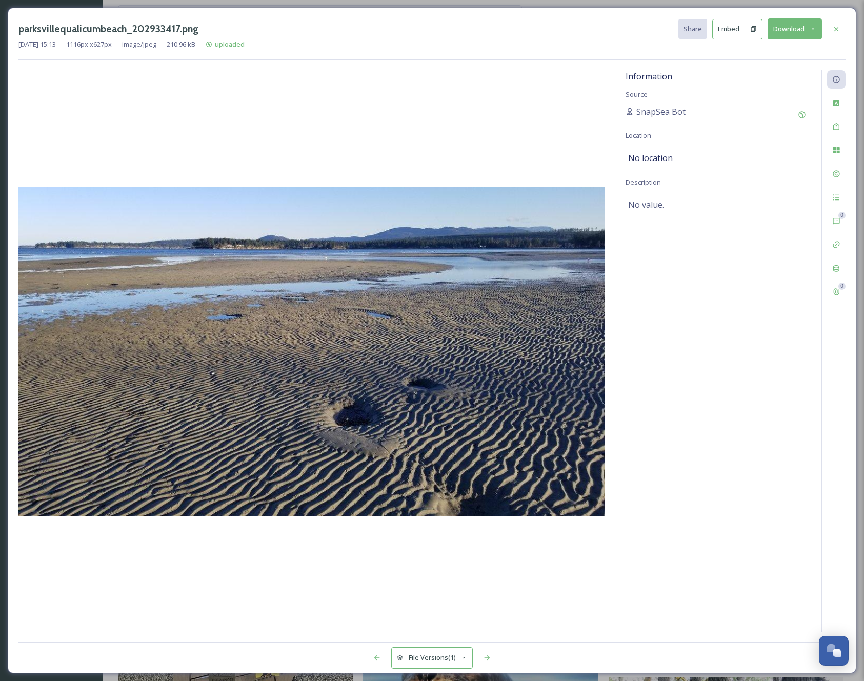
click at [418, 106] on div at bounding box center [311, 351] width 586 height 562
click at [839, 28] on icon at bounding box center [836, 29] width 8 height 8
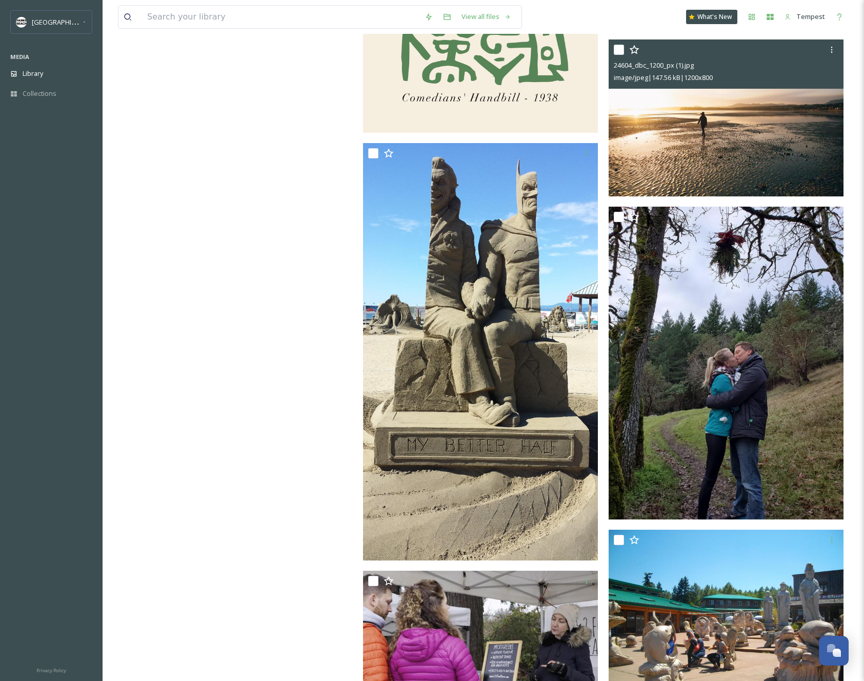
scroll to position [13914, 0]
